Goal: Consume media (video, audio)

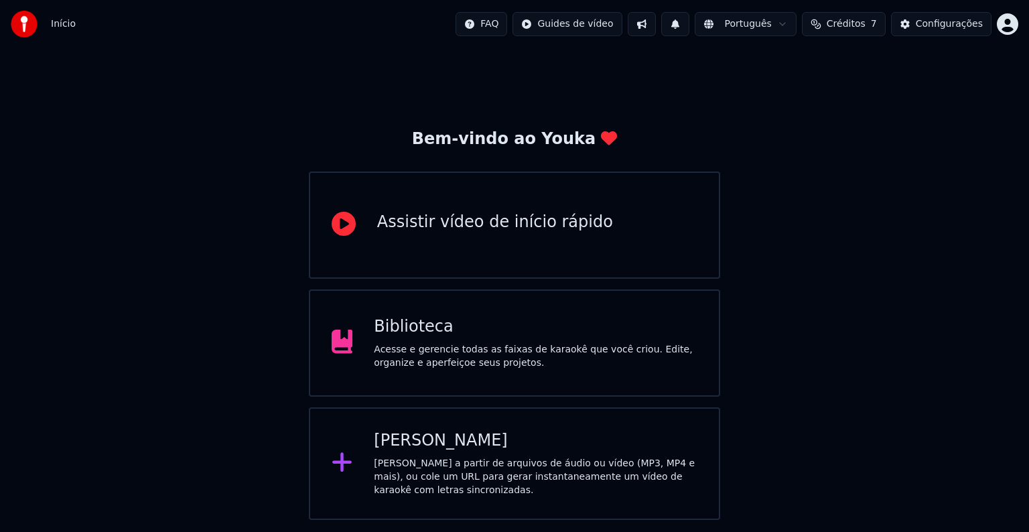
click at [546, 228] on div "Assistir vídeo de início rápido" at bounding box center [495, 222] width 236 height 21
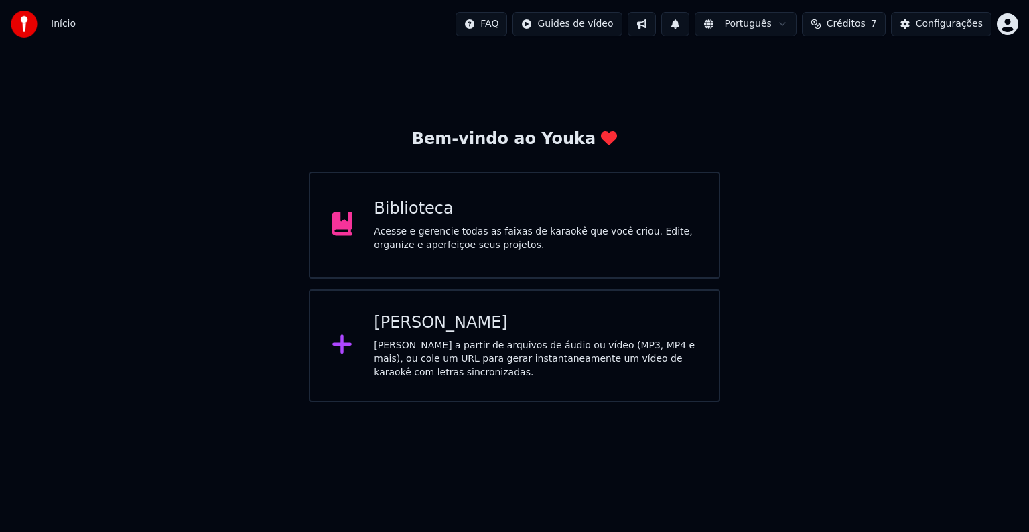
click at [529, 344] on div "[PERSON_NAME] a partir de arquivos de áudio ou vídeo (MP3, MP4 e mais), ou cole…" at bounding box center [535, 359] width 323 height 40
click at [583, 29] on html "Início FAQ Guides de vídeo Português Créditos 7 Configurações Bem-vindo ao Youk…" at bounding box center [514, 201] width 1029 height 402
click at [919, 28] on html "Início FAQ Guides de vídeo Português Créditos 7 Configurações Bem-vindo ao Youk…" at bounding box center [514, 201] width 1029 height 402
click at [952, 26] on div "Configurações" at bounding box center [948, 23] width 67 height 13
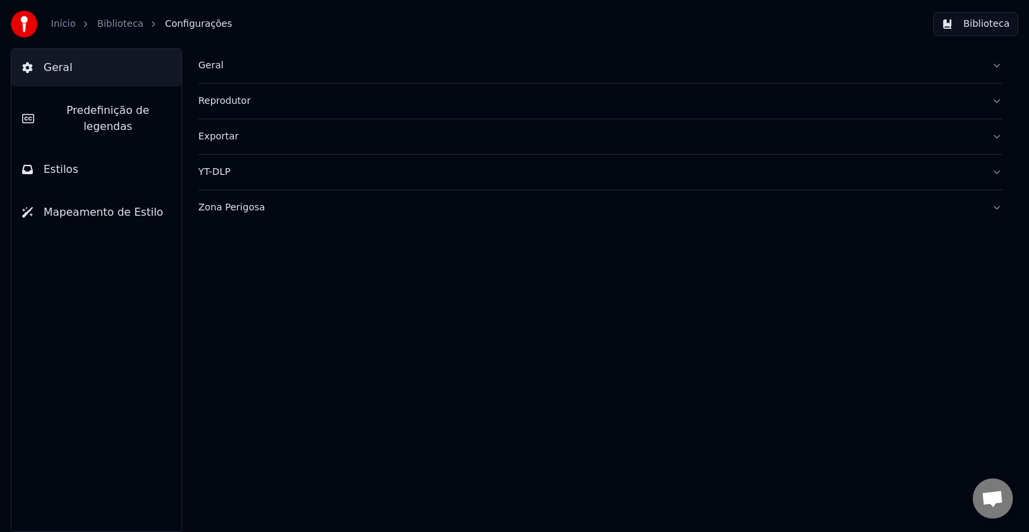
click at [121, 25] on link "Biblioteca" at bounding box center [120, 23] width 46 height 13
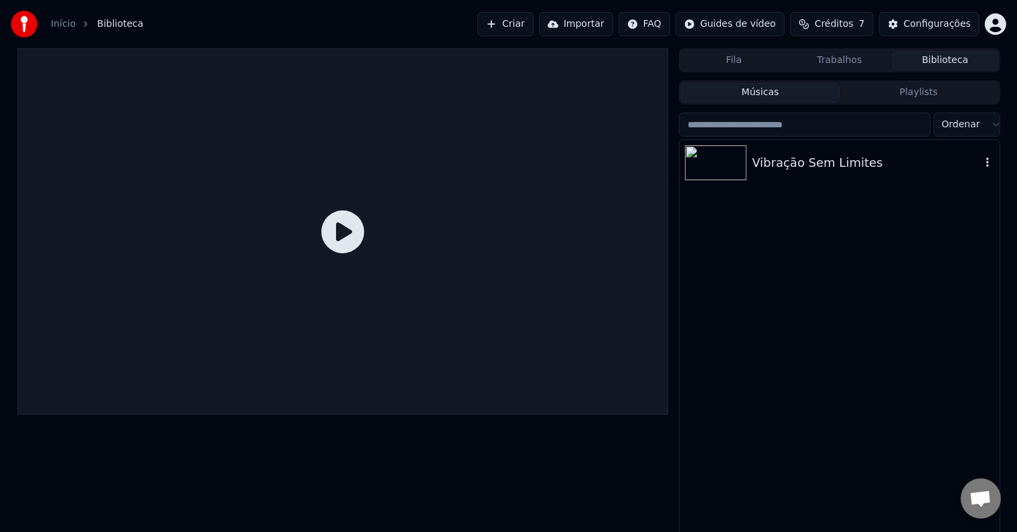
click at [729, 163] on img at bounding box center [716, 162] width 62 height 35
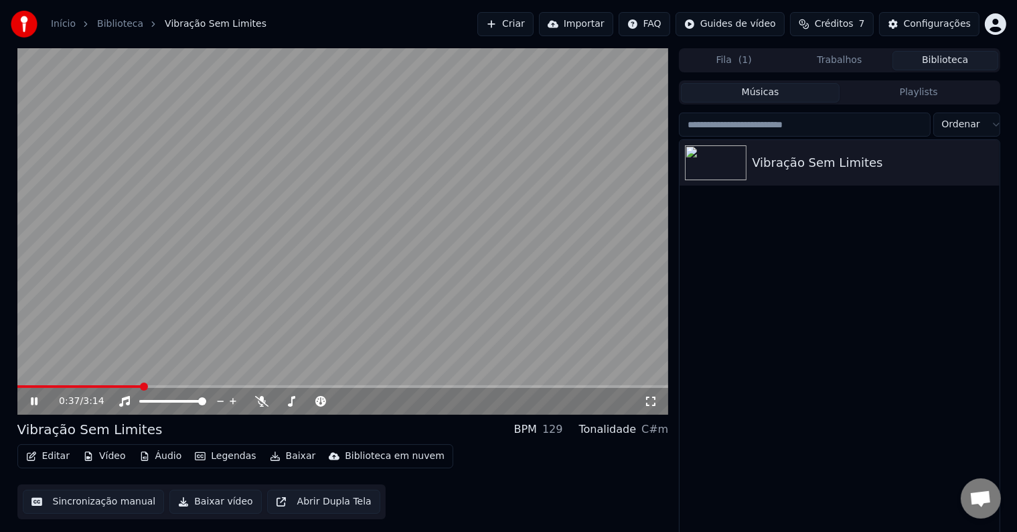
click at [261, 394] on div "0:37 / 3:14" at bounding box center [351, 400] width 585 height 13
click at [260, 397] on icon at bounding box center [261, 401] width 13 height 11
click at [17, 387] on span at bounding box center [21, 386] width 8 height 8
click at [199, 502] on button "Baixar vídeo" at bounding box center [215, 502] width 92 height 24
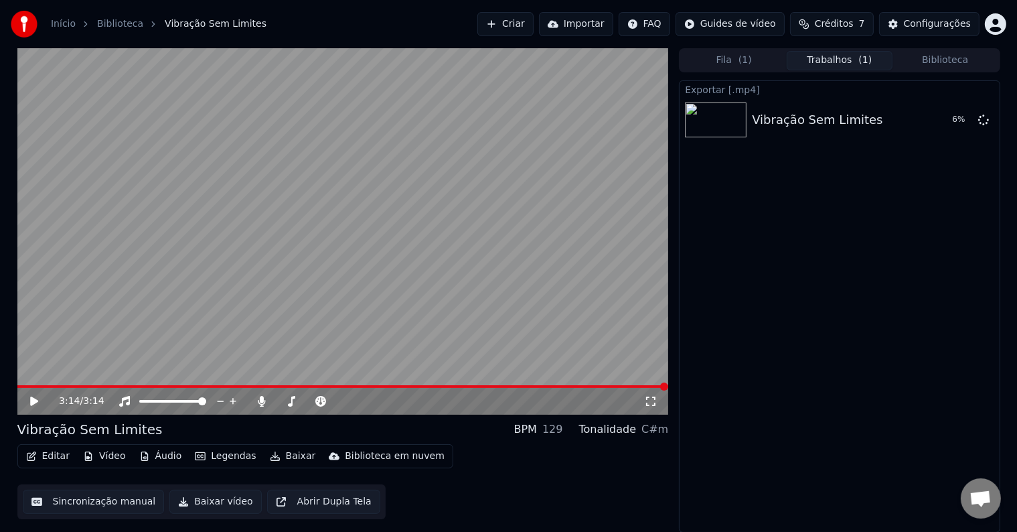
click at [600, 25] on button "Importar" at bounding box center [576, 24] width 74 height 24
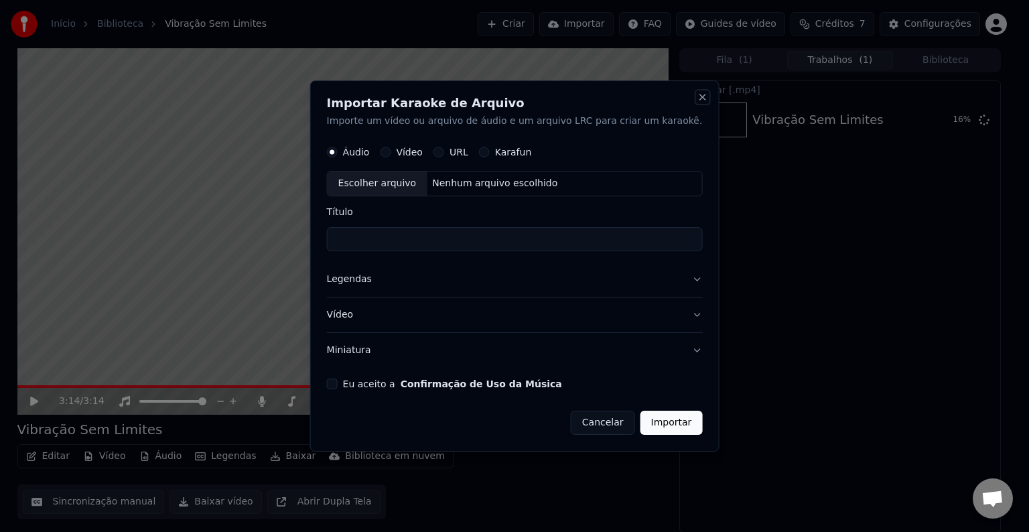
click at [696, 94] on button "Close" at bounding box center [701, 97] width 11 height 11
